Goal: Transaction & Acquisition: Purchase product/service

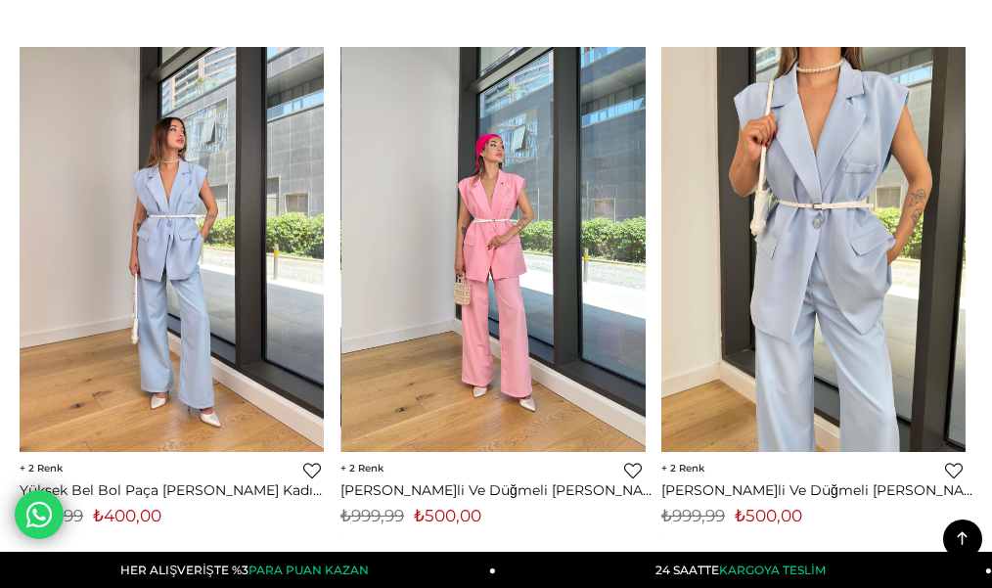
scroll to position [11158, 0]
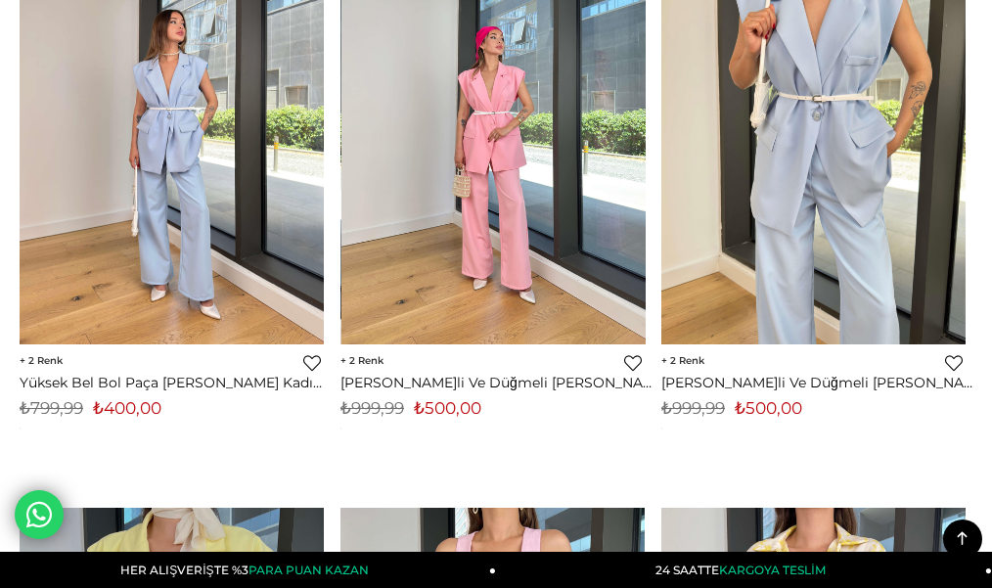
click at [572, 215] on img at bounding box center [494, 142] width 304 height 406
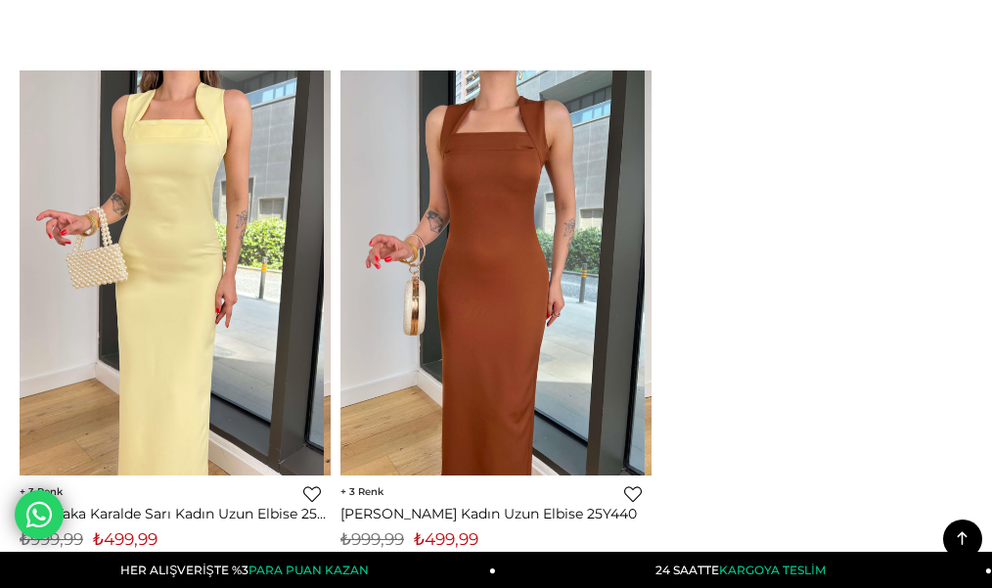
scroll to position [15208, 0]
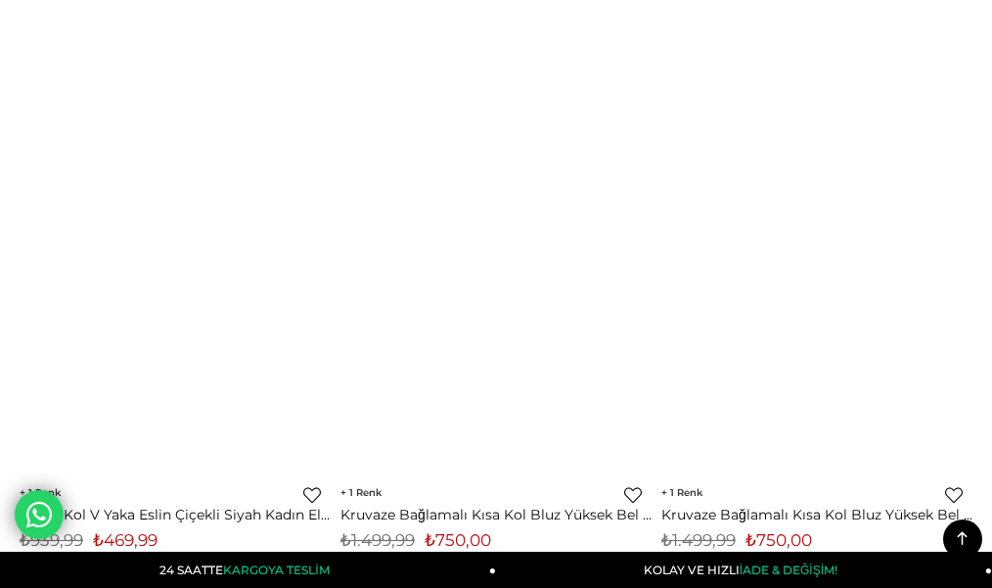
scroll to position [13996, 0]
